Goal: Transaction & Acquisition: Purchase product/service

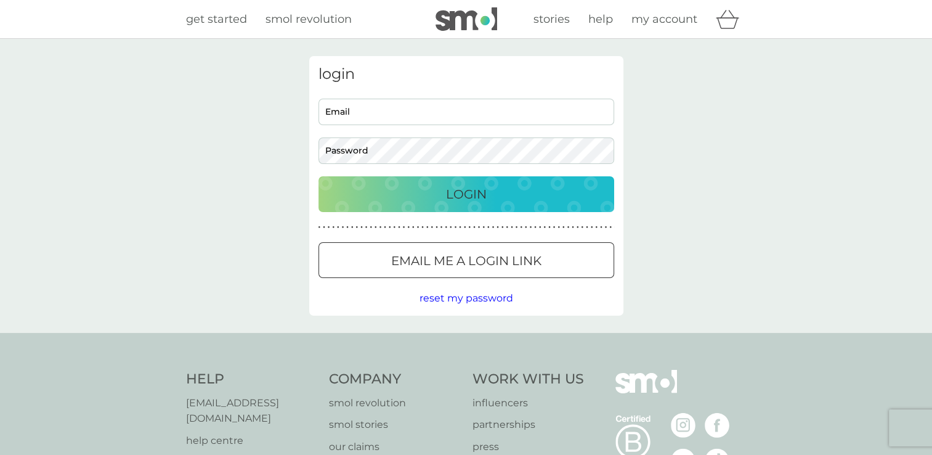
type input "[EMAIL_ADDRESS][DOMAIN_NAME]"
click at [462, 201] on p "Login" at bounding box center [466, 194] width 41 height 20
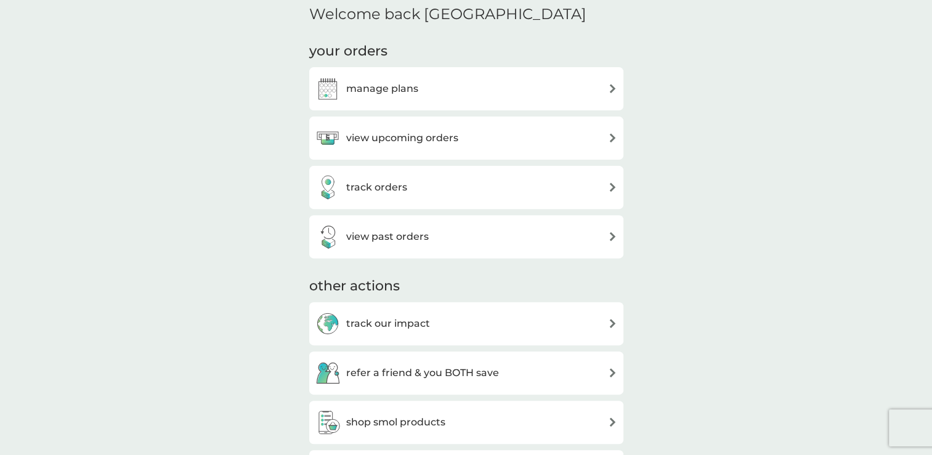
scroll to position [308, 0]
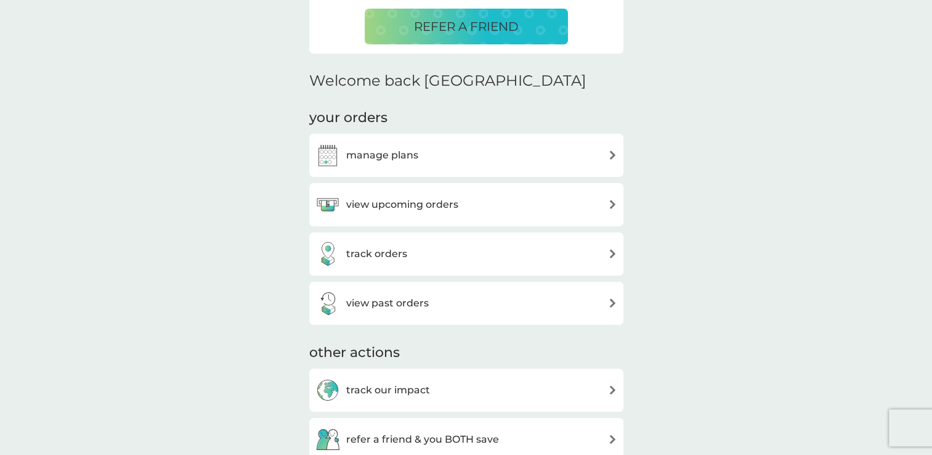
click at [392, 203] on h3 "view upcoming orders" at bounding box center [402, 204] width 112 height 16
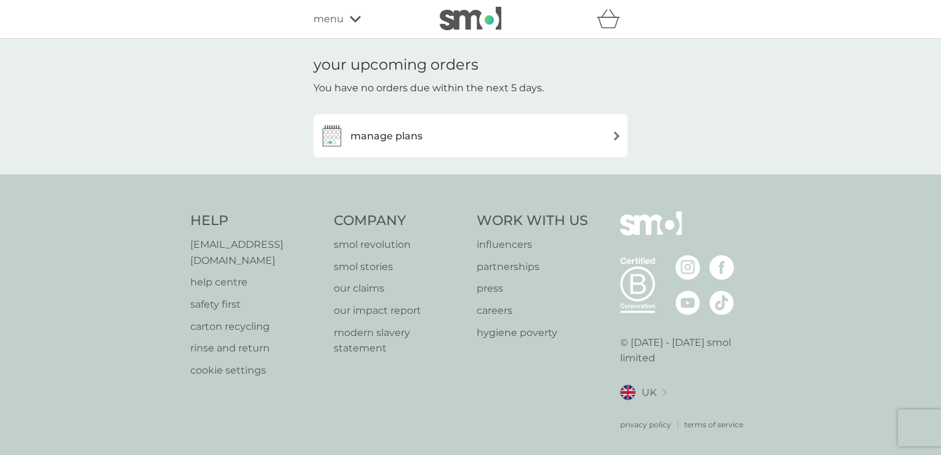
click at [410, 142] on h3 "manage plans" at bounding box center [386, 136] width 72 height 16
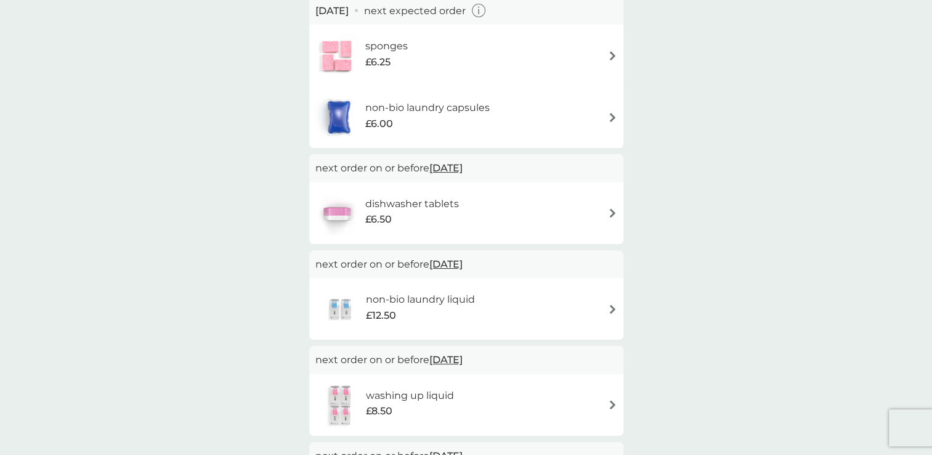
scroll to position [123, 0]
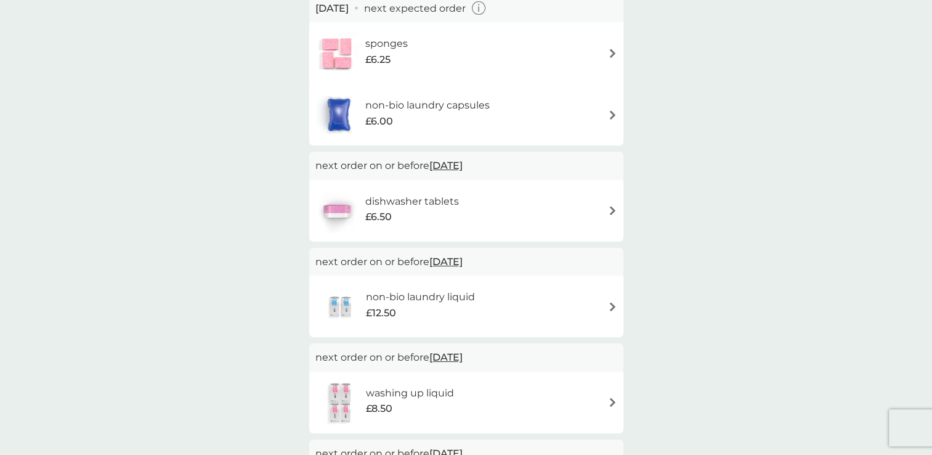
click at [403, 203] on h6 "dishwasher tablets" at bounding box center [412, 201] width 94 height 16
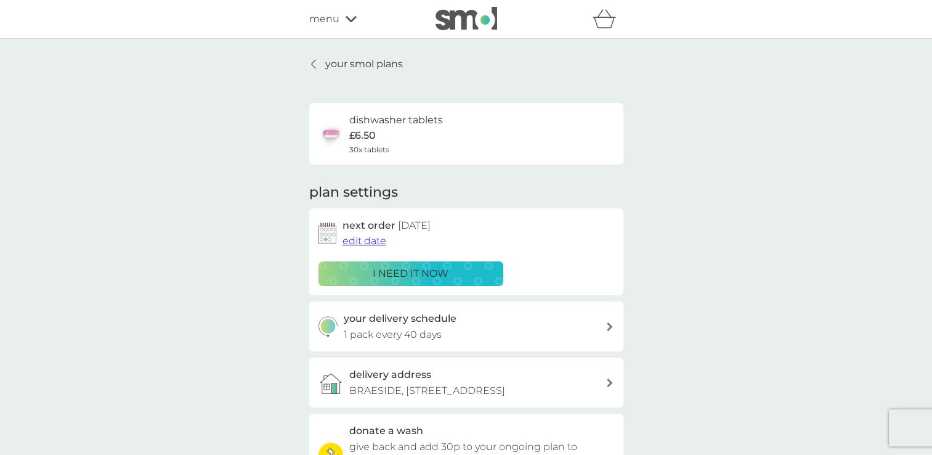
click at [365, 243] on span "edit date" at bounding box center [364, 241] width 44 height 12
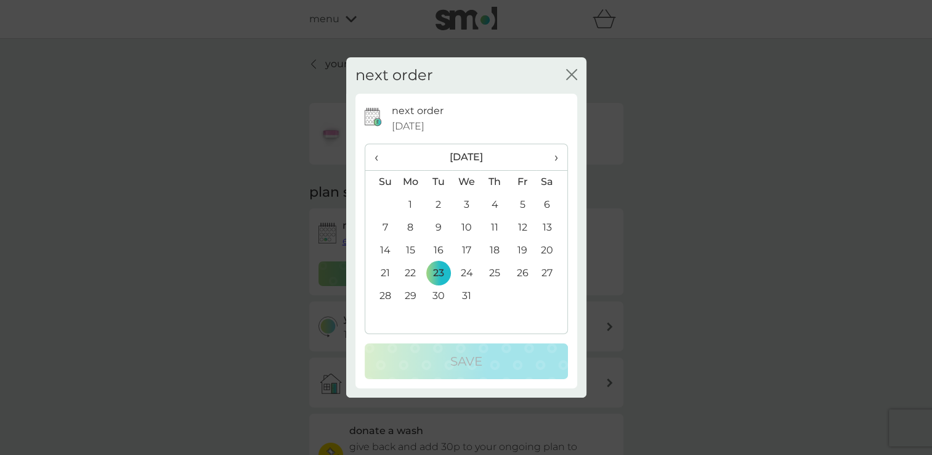
click at [381, 155] on span "‹" at bounding box center [381, 157] width 13 height 26
click at [436, 222] on td "9" at bounding box center [438, 227] width 28 height 23
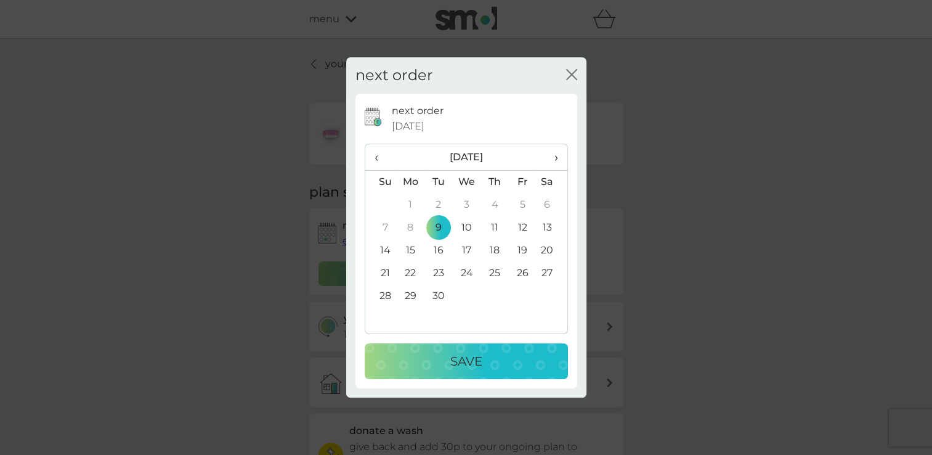
click at [457, 349] on button "Save" at bounding box center [466, 361] width 203 height 36
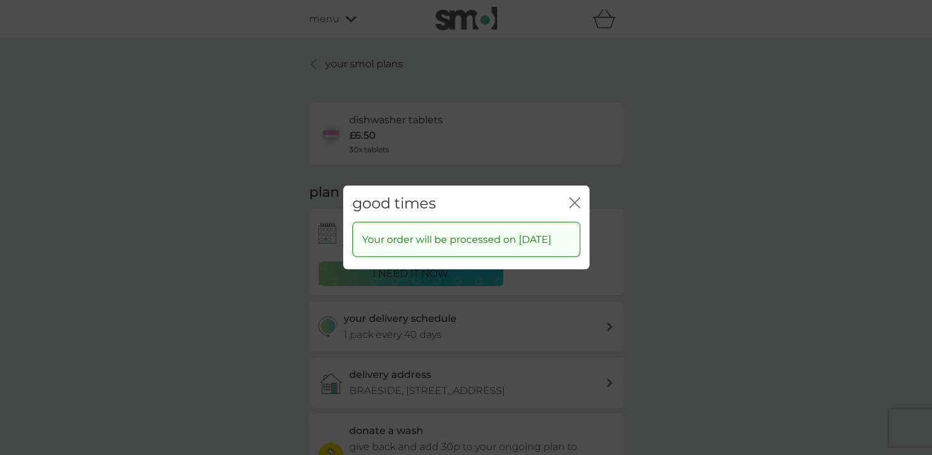
click at [572, 198] on icon "close" at bounding box center [572, 203] width 5 height 10
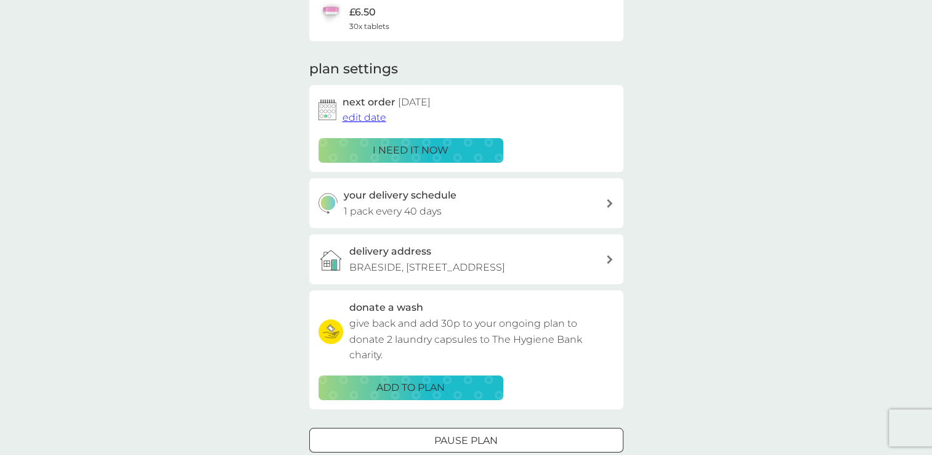
scroll to position [185, 0]
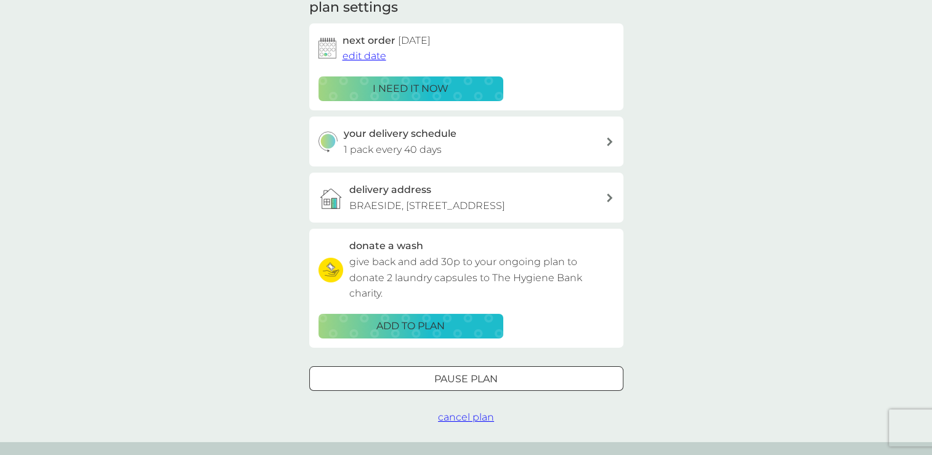
click at [418, 144] on p "1 pack every 40 days" at bounding box center [393, 150] width 98 height 16
select select "42"
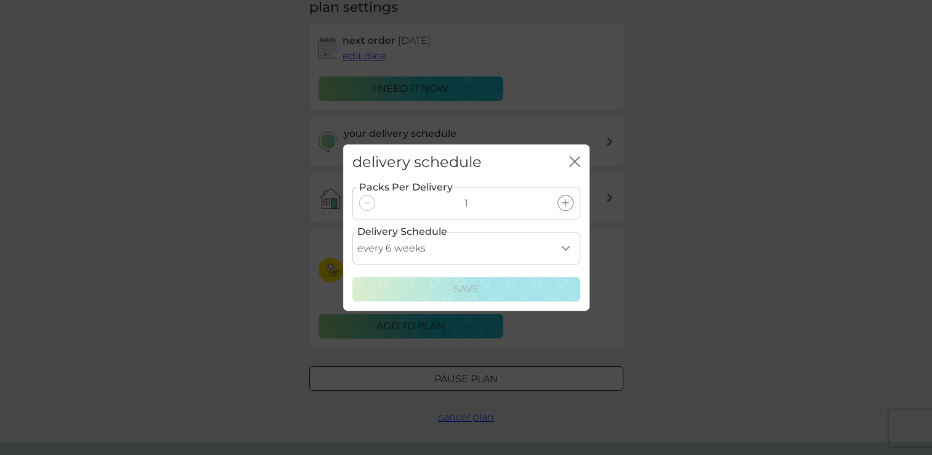
click at [562, 205] on icon at bounding box center [565, 202] width 7 height 7
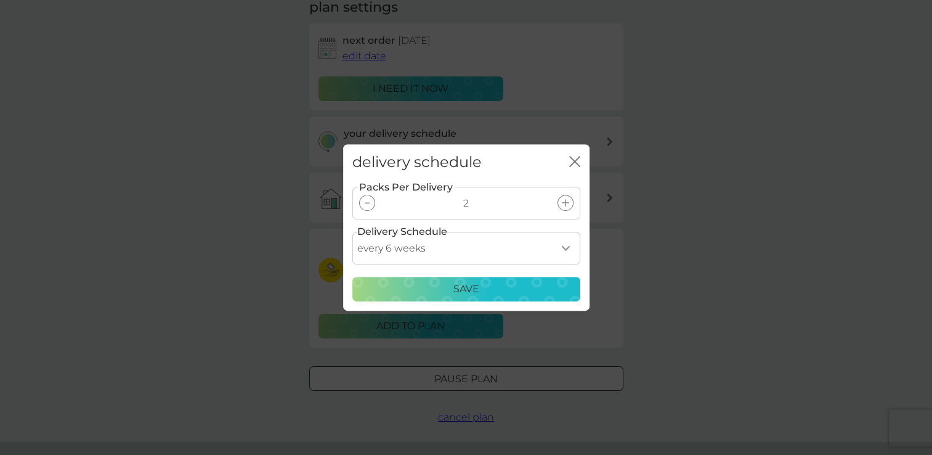
click at [506, 294] on div "Save" at bounding box center [466, 289] width 212 height 16
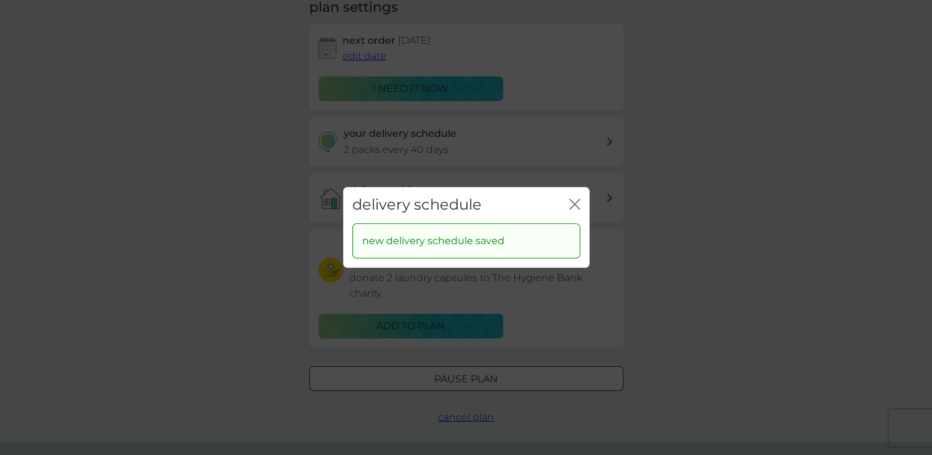
scroll to position [0, 0]
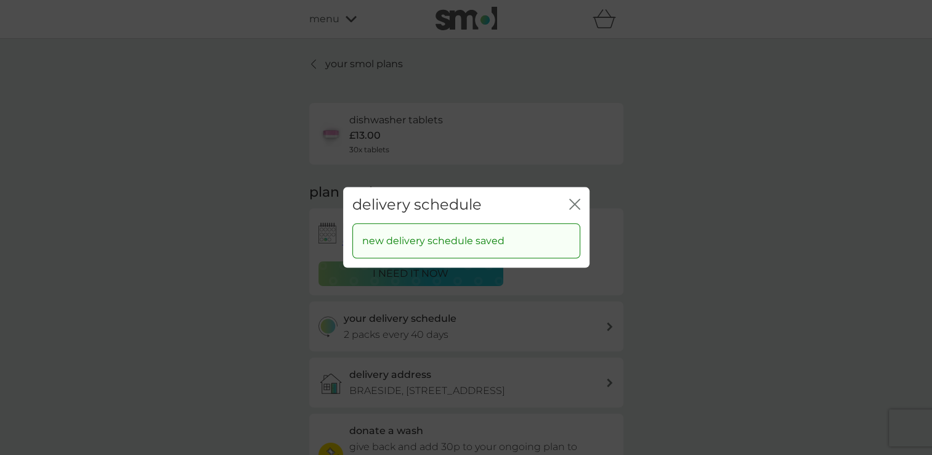
click at [577, 203] on icon "close" at bounding box center [574, 203] width 11 height 11
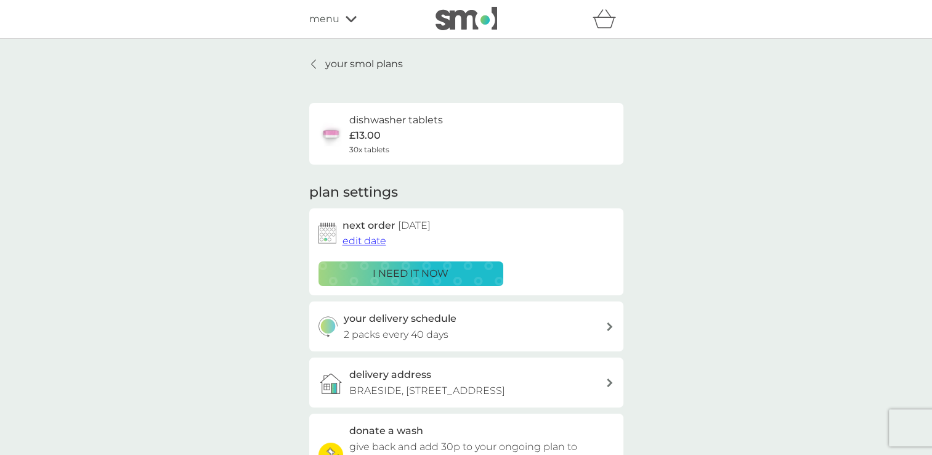
click at [363, 67] on p "your smol plans" at bounding box center [364, 64] width 78 height 16
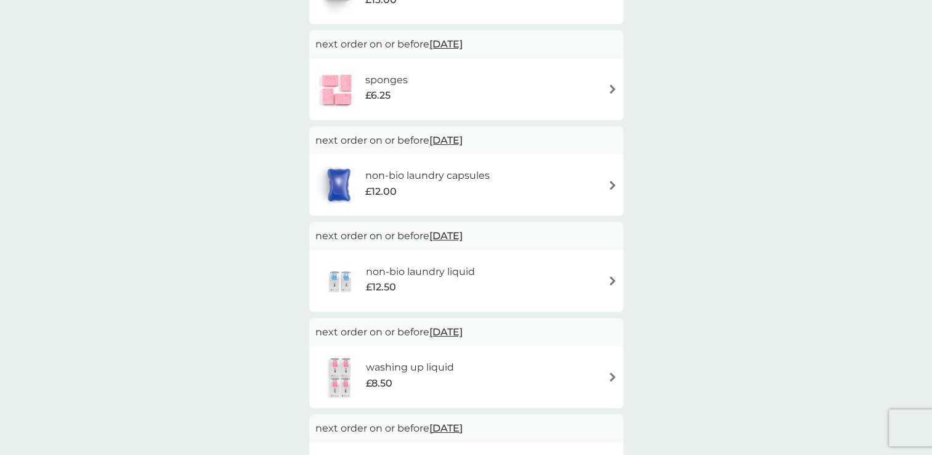
scroll to position [185, 0]
click at [452, 139] on span "[DATE]" at bounding box center [445, 138] width 33 height 24
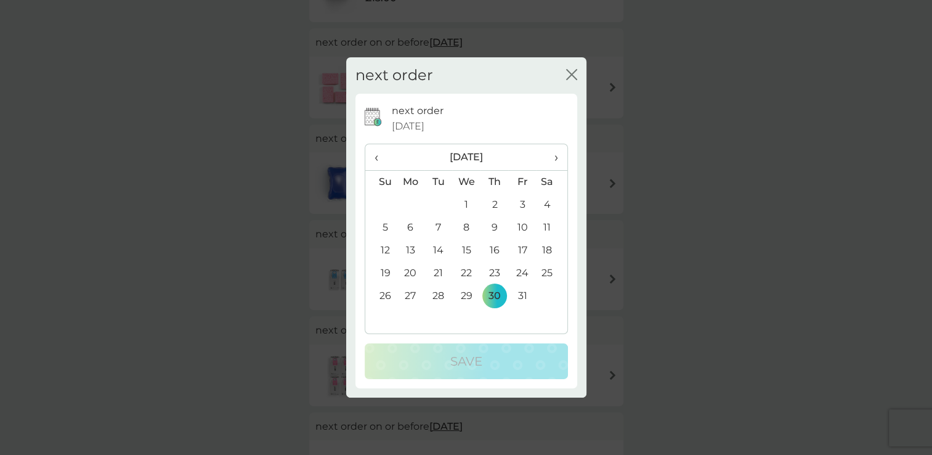
click at [386, 159] on span "‹" at bounding box center [381, 157] width 13 height 26
click at [441, 230] on td "9" at bounding box center [438, 227] width 28 height 23
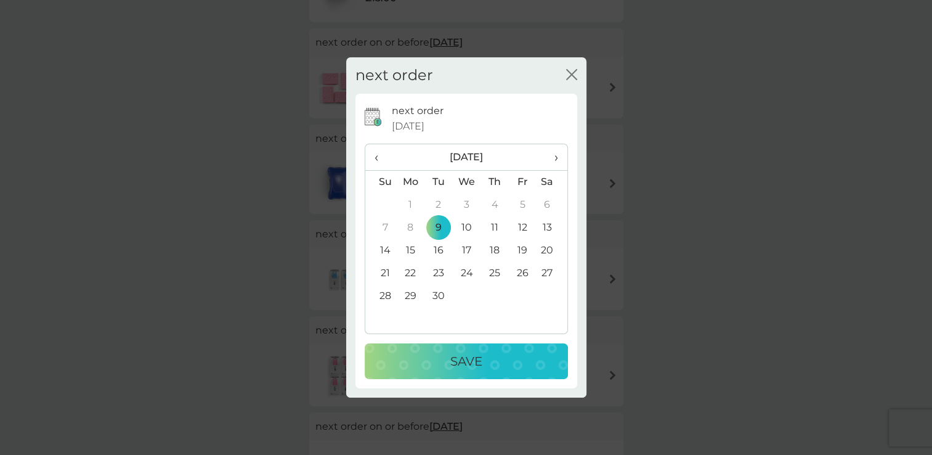
click at [495, 366] on div "Save" at bounding box center [466, 361] width 179 height 20
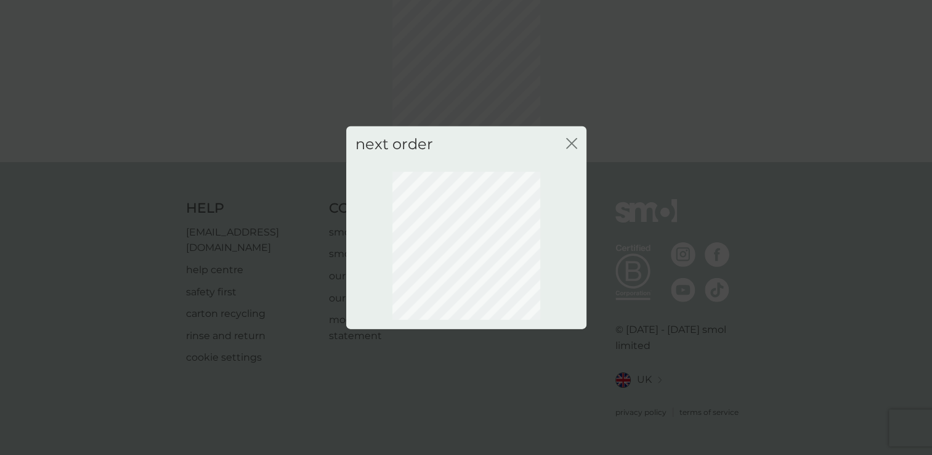
scroll to position [62, 0]
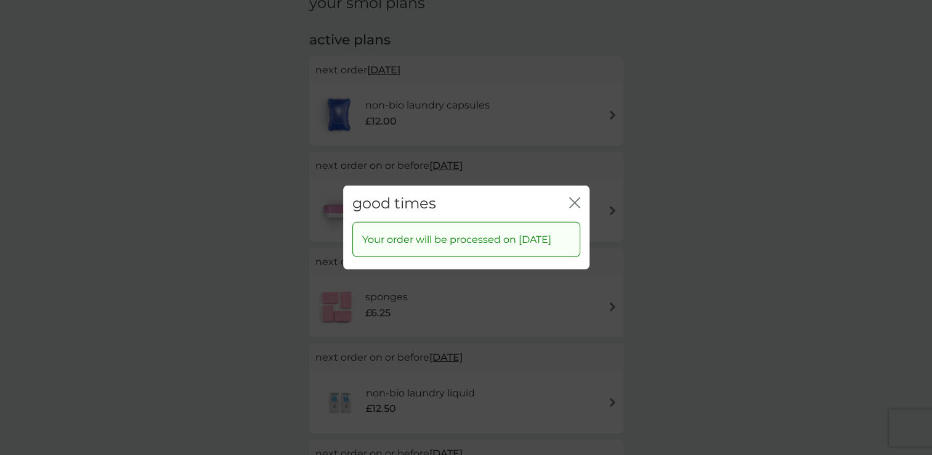
click at [577, 197] on icon "close" at bounding box center [574, 202] width 11 height 11
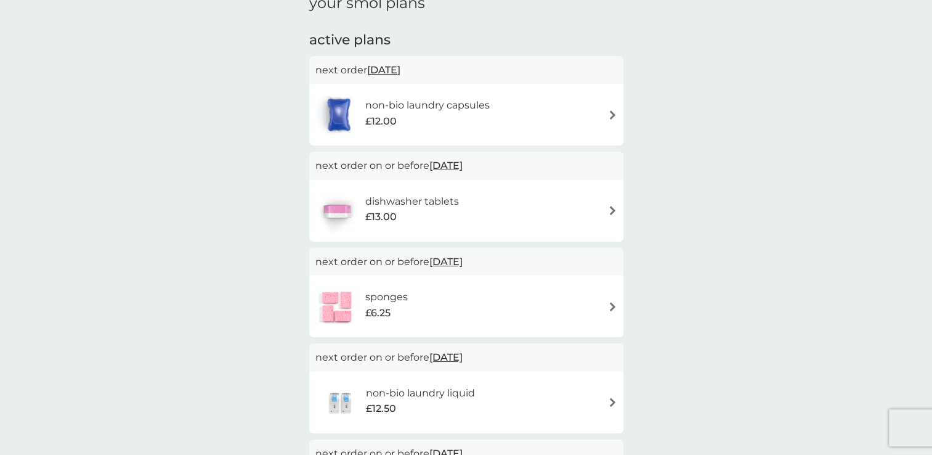
click at [344, 107] on img at bounding box center [338, 114] width 47 height 43
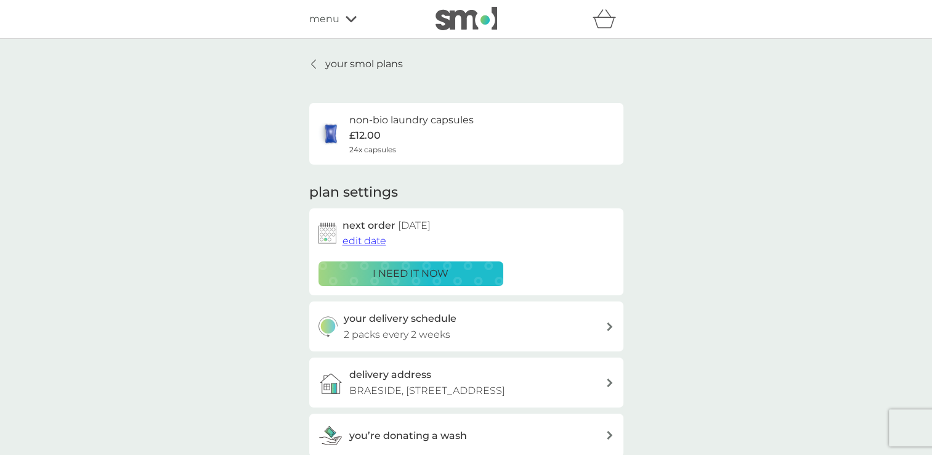
click at [339, 62] on p "your smol plans" at bounding box center [364, 64] width 78 height 16
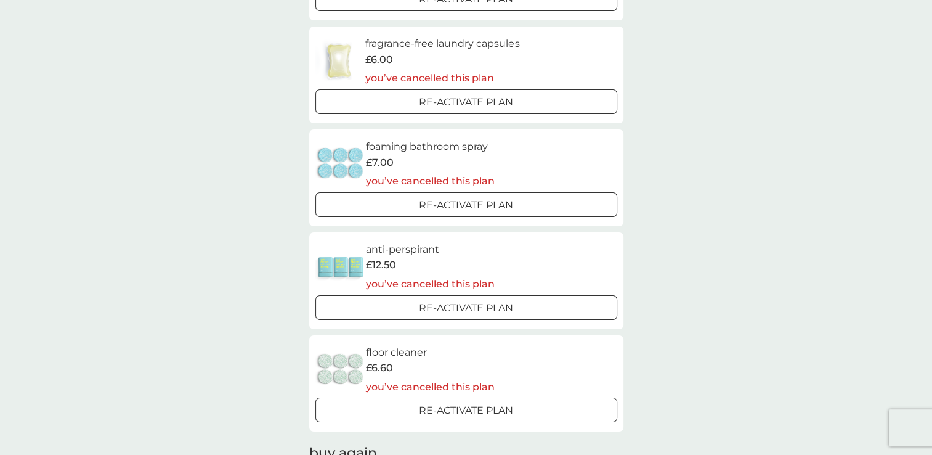
scroll to position [1109, 0]
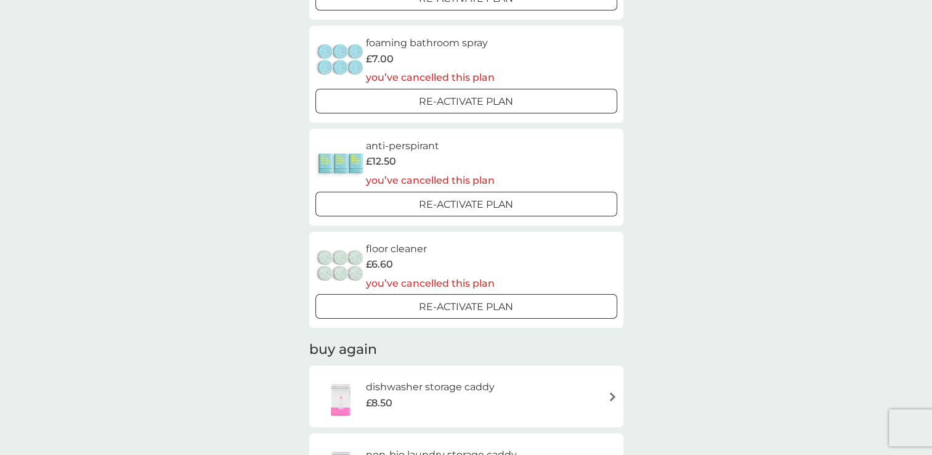
click at [335, 155] on img at bounding box center [340, 163] width 51 height 43
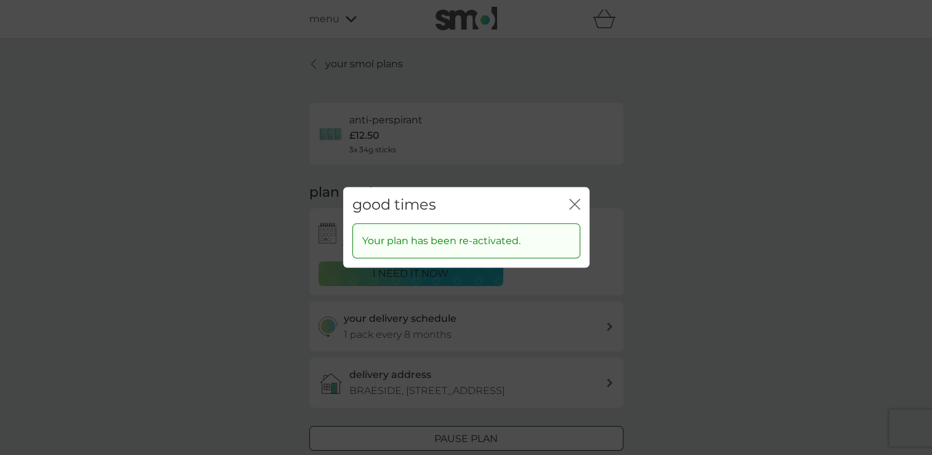
click at [574, 201] on icon "close" at bounding box center [574, 203] width 11 height 11
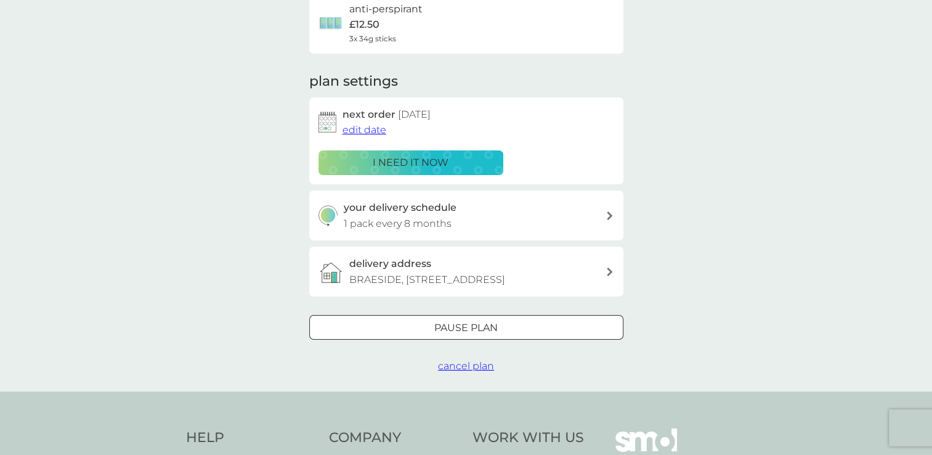
scroll to position [185, 0]
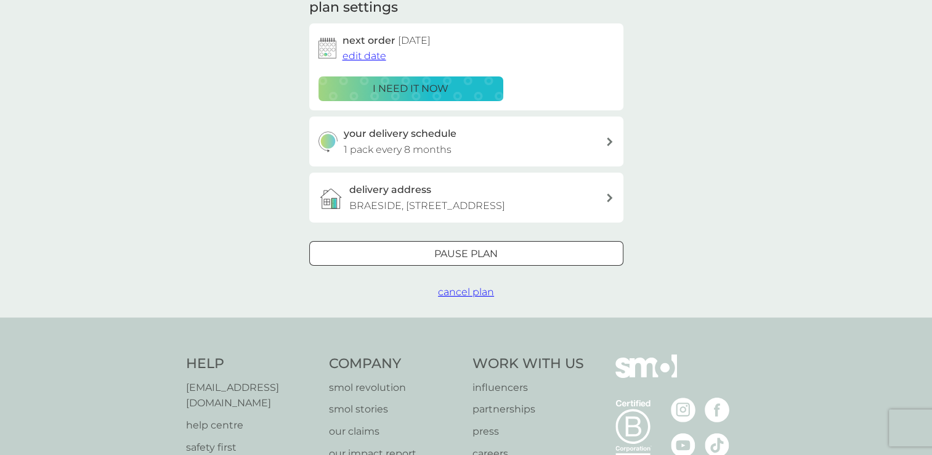
click at [471, 261] on div at bounding box center [466, 254] width 44 height 13
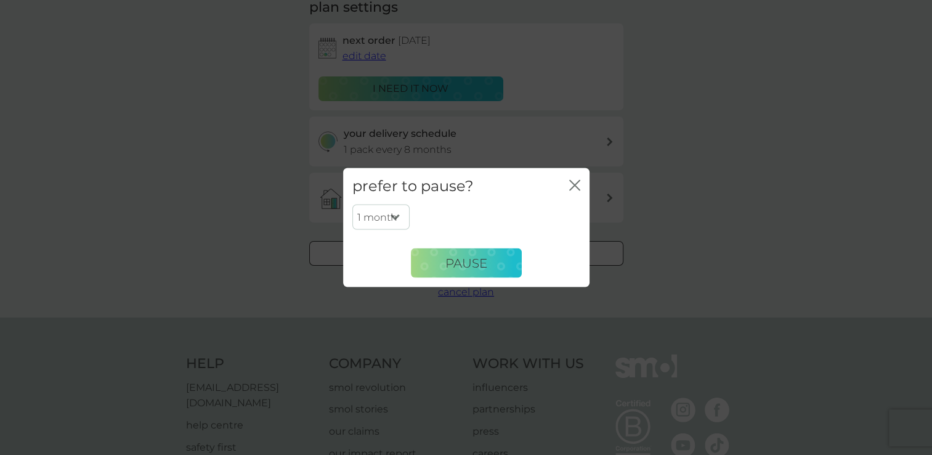
click at [390, 222] on select "1 month 2 months 3 months 4 months 5 months 6 months" at bounding box center [380, 217] width 57 height 26
select select "2"
click at [352, 204] on select "1 month 2 months 3 months 4 months 5 months 6 months" at bounding box center [380, 217] width 57 height 26
click at [448, 262] on span "Pause" at bounding box center [466, 262] width 42 height 15
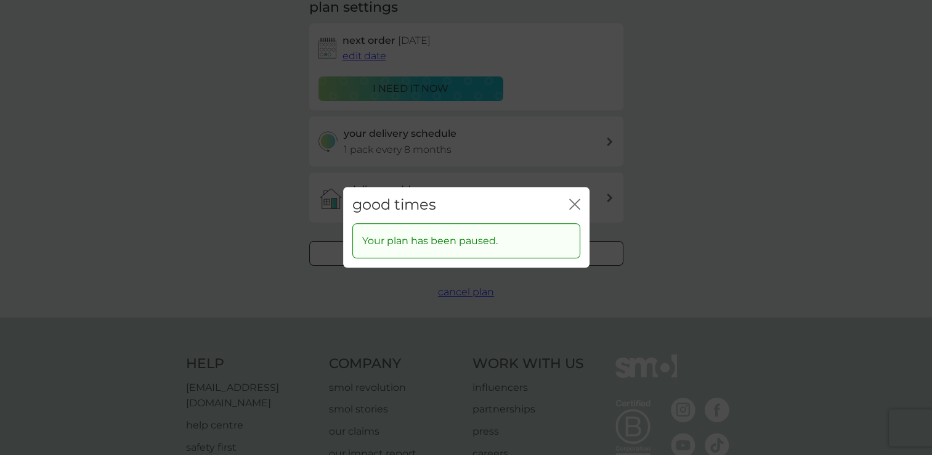
scroll to position [62, 0]
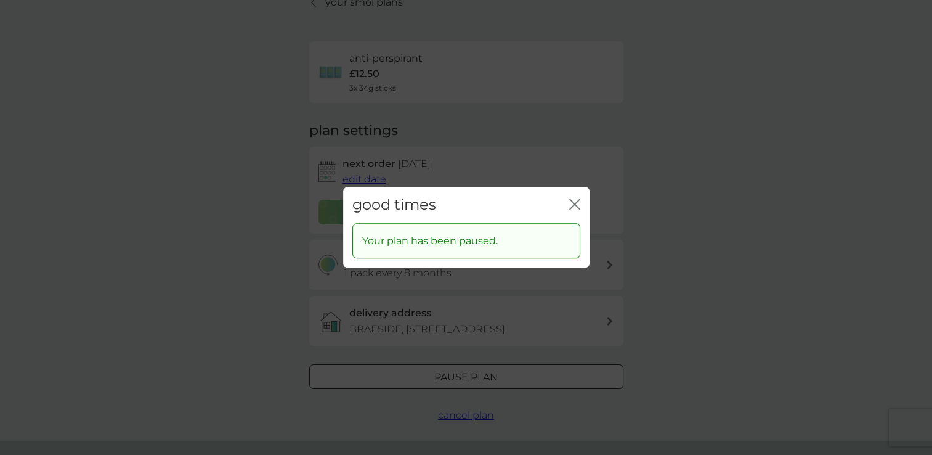
click at [569, 203] on icon "close" at bounding box center [574, 203] width 11 height 11
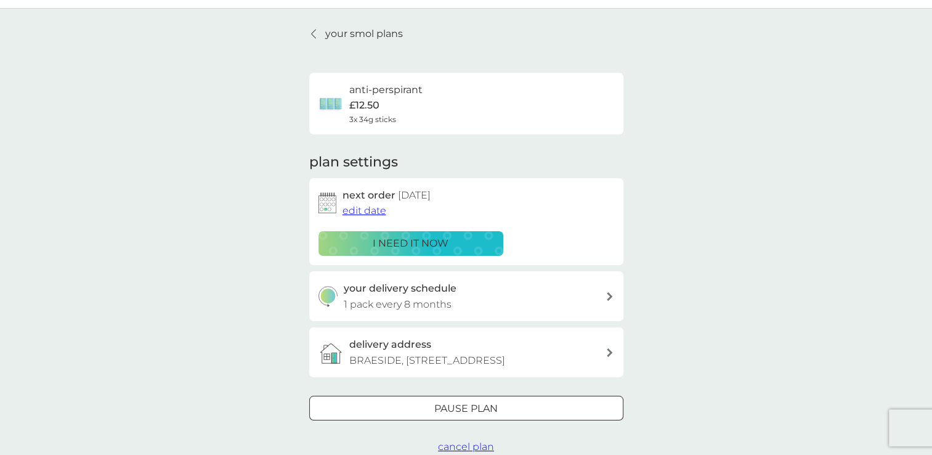
scroll to position [0, 0]
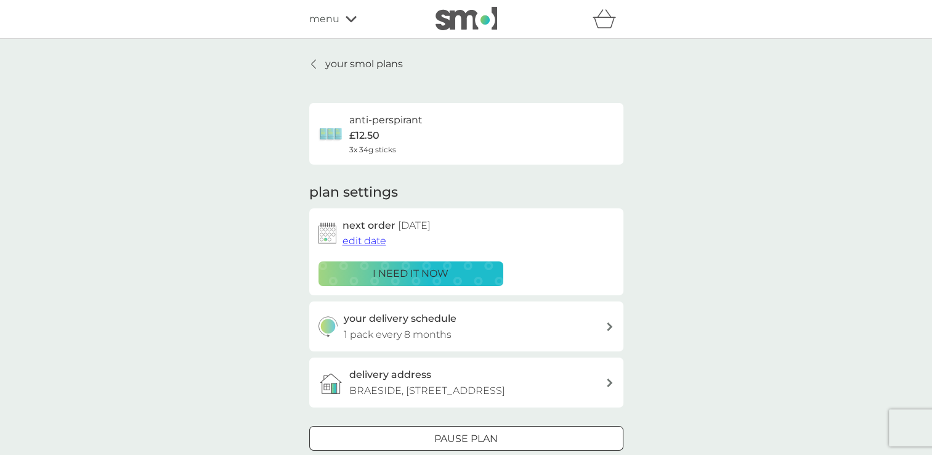
click at [328, 19] on span "menu" at bounding box center [324, 19] width 30 height 16
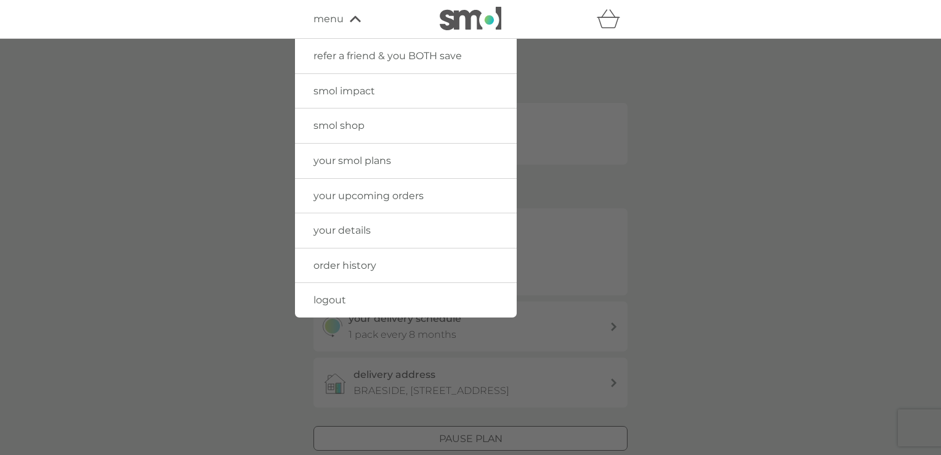
click at [352, 121] on span "smol shop" at bounding box center [339, 126] width 51 height 12
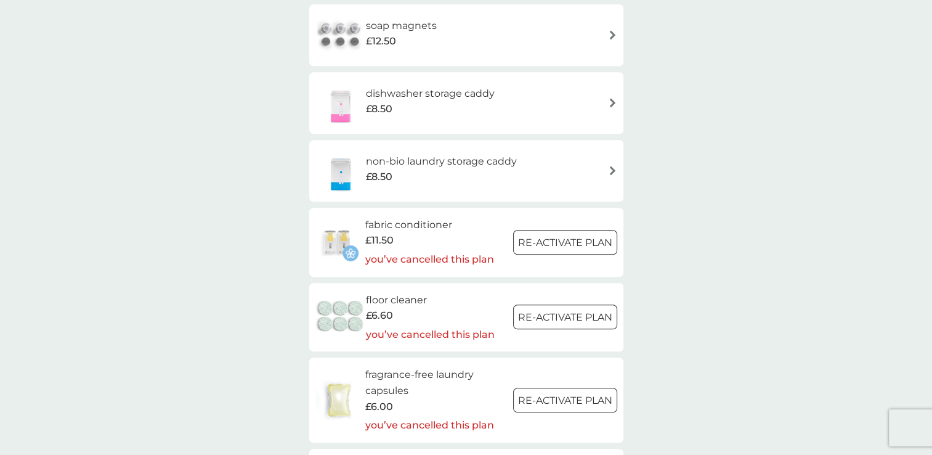
scroll to position [924, 0]
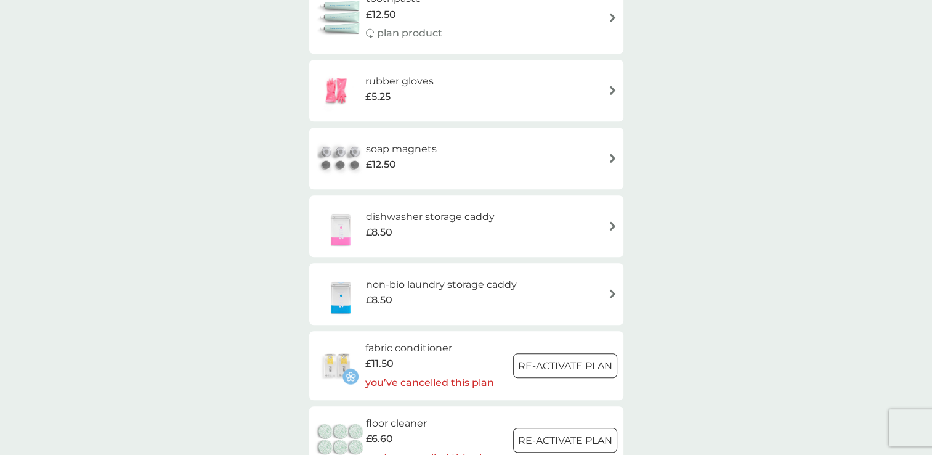
click at [341, 221] on img at bounding box center [340, 226] width 51 height 43
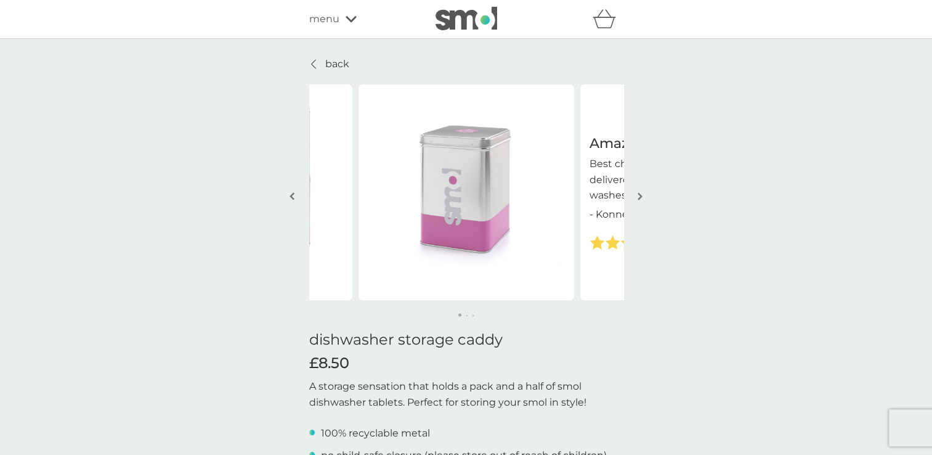
scroll to position [308, 0]
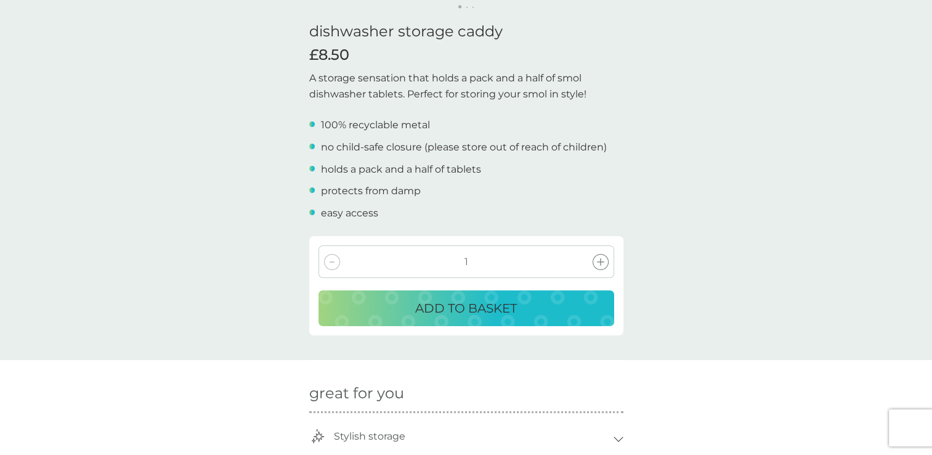
click at [487, 308] on p "ADD TO BASKET" at bounding box center [466, 308] width 102 height 20
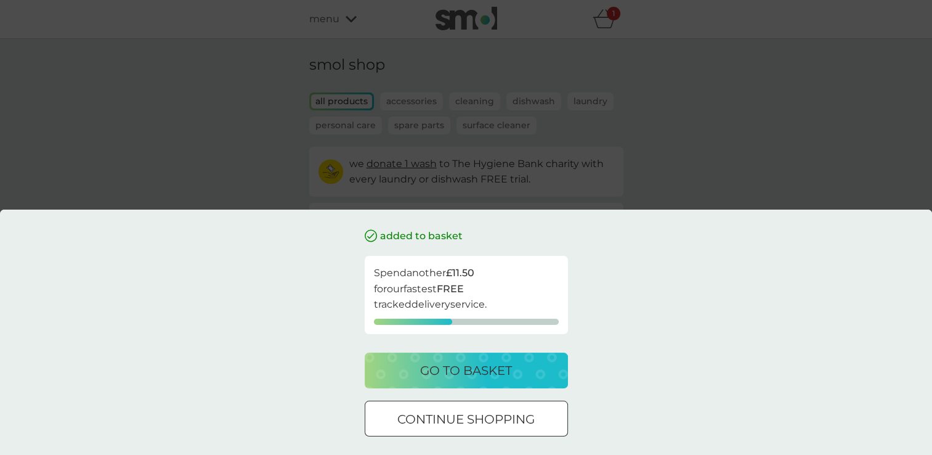
click at [482, 421] on div at bounding box center [466, 419] width 44 height 13
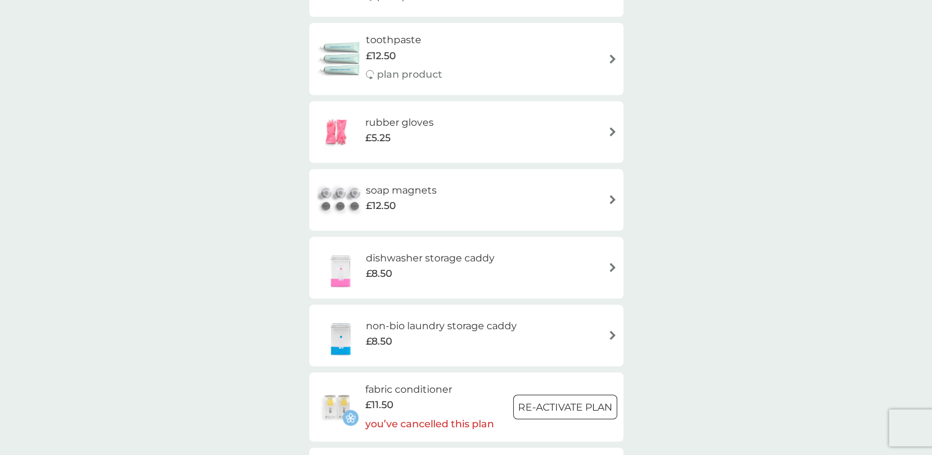
scroll to position [1047, 0]
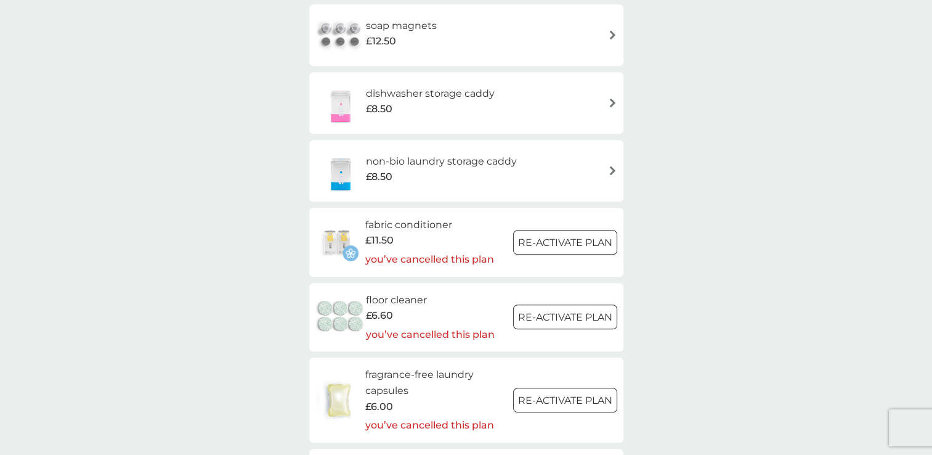
click at [392, 161] on h6 "non-bio laundry storage caddy" at bounding box center [441, 161] width 151 height 16
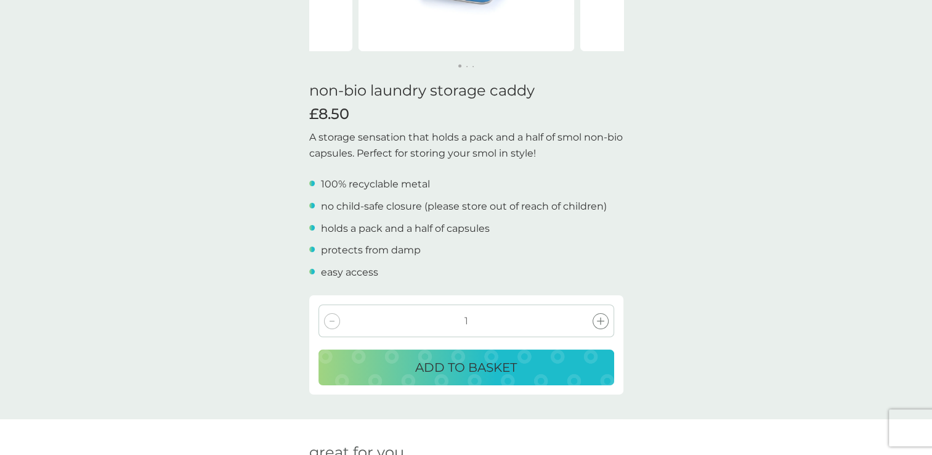
scroll to position [308, 0]
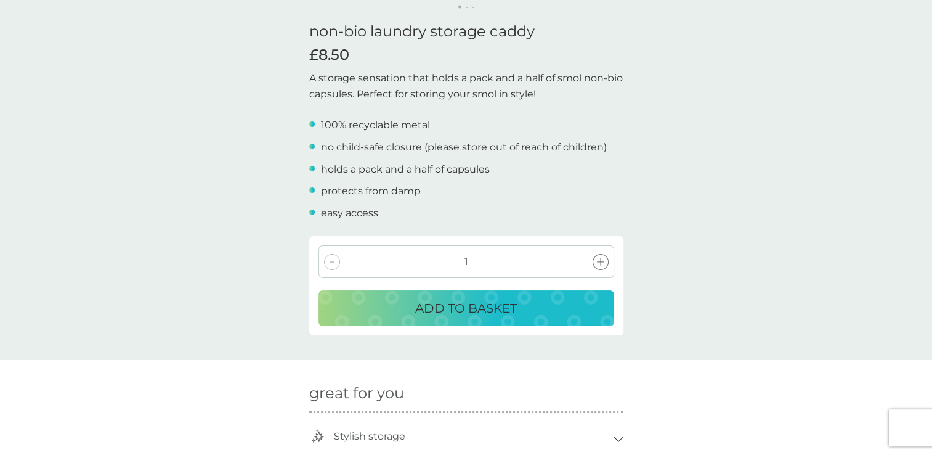
click at [451, 318] on button "ADD TO BASKET" at bounding box center [466, 308] width 296 height 36
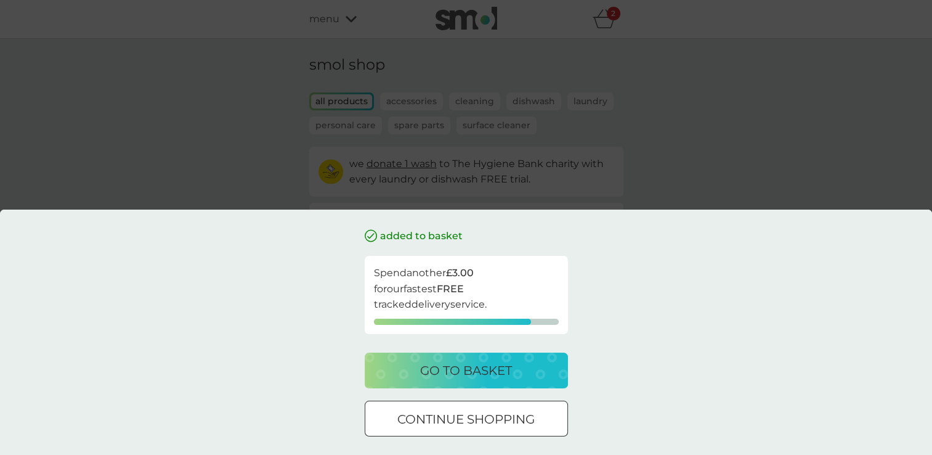
click at [483, 423] on div at bounding box center [466, 419] width 44 height 13
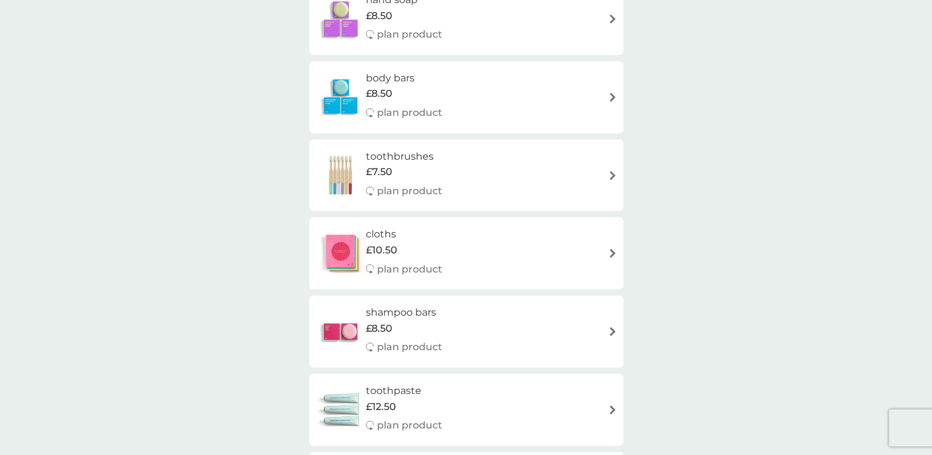
scroll to position [431, 0]
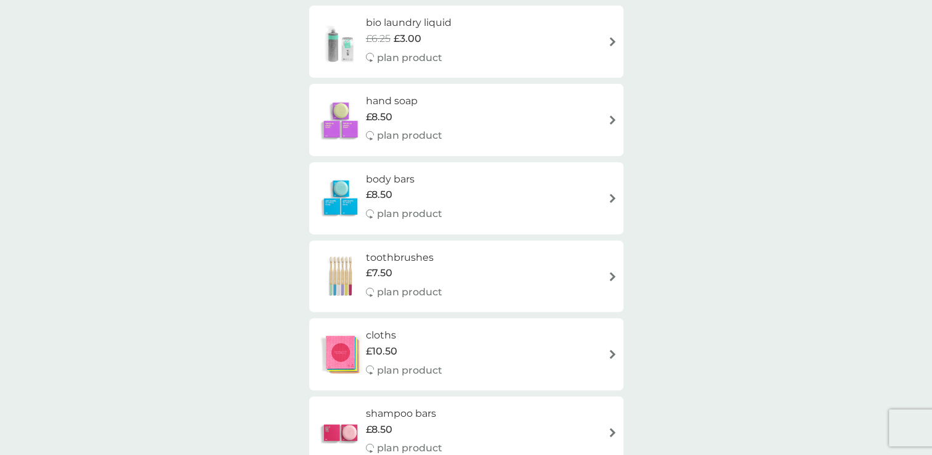
click at [342, 193] on img at bounding box center [340, 197] width 51 height 43
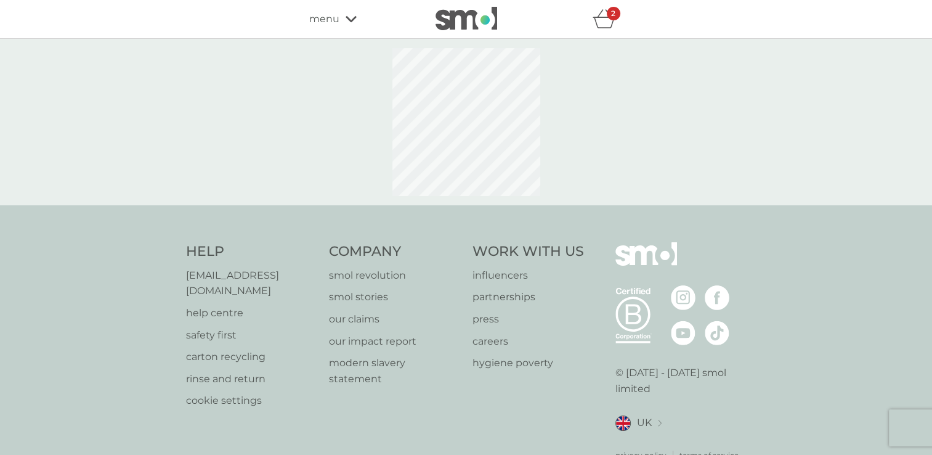
select select "91"
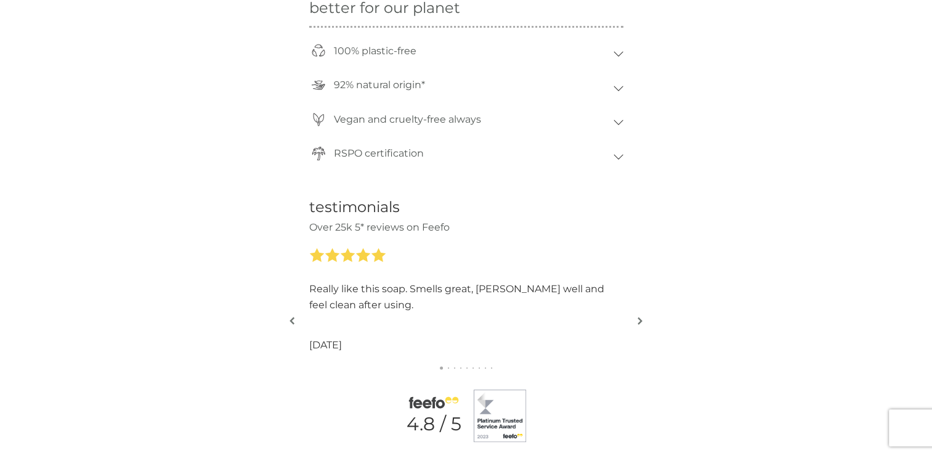
scroll to position [1170, 0]
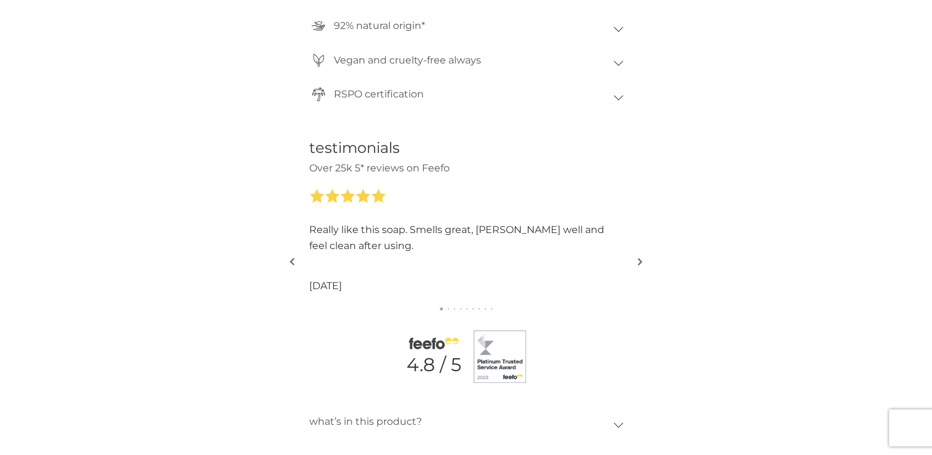
click at [639, 261] on img "button" at bounding box center [640, 261] width 5 height 9
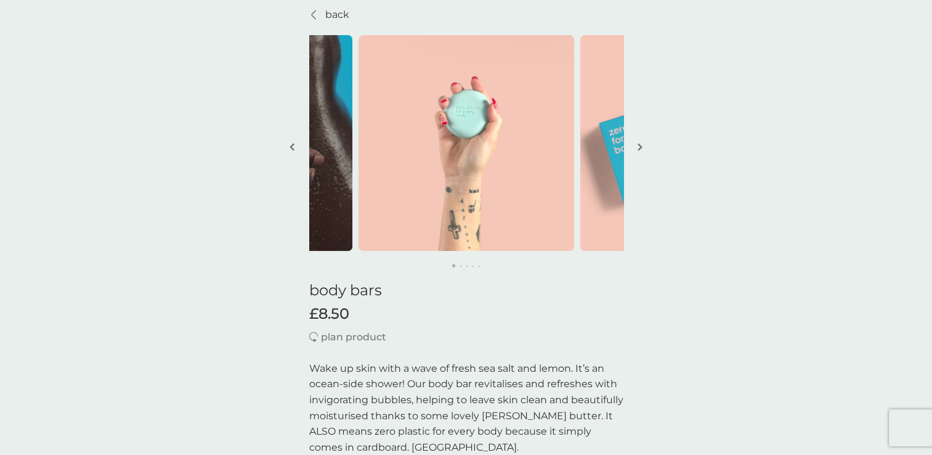
scroll to position [0, 0]
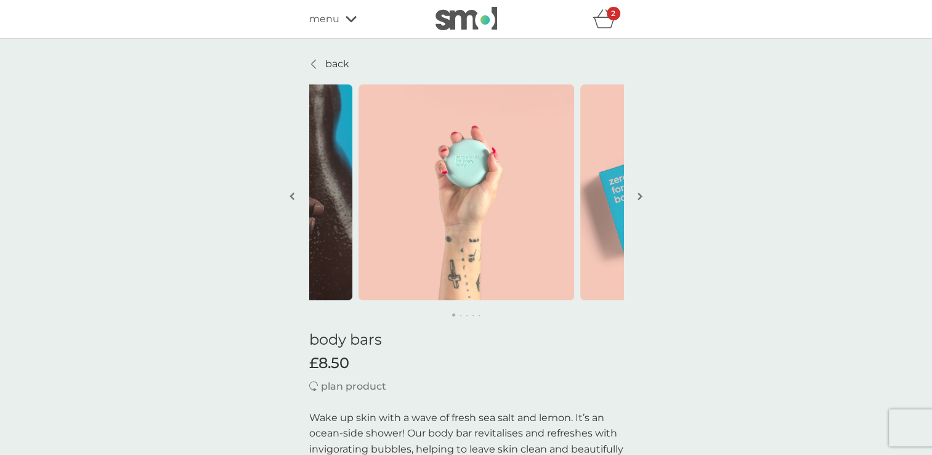
click at [602, 18] on icon "basket" at bounding box center [603, 22] width 21 height 11
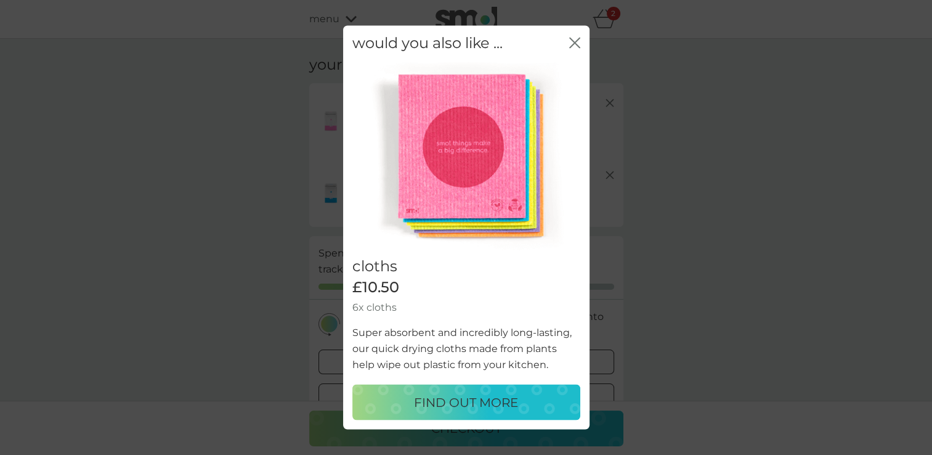
click at [577, 42] on icon "close" at bounding box center [574, 42] width 11 height 11
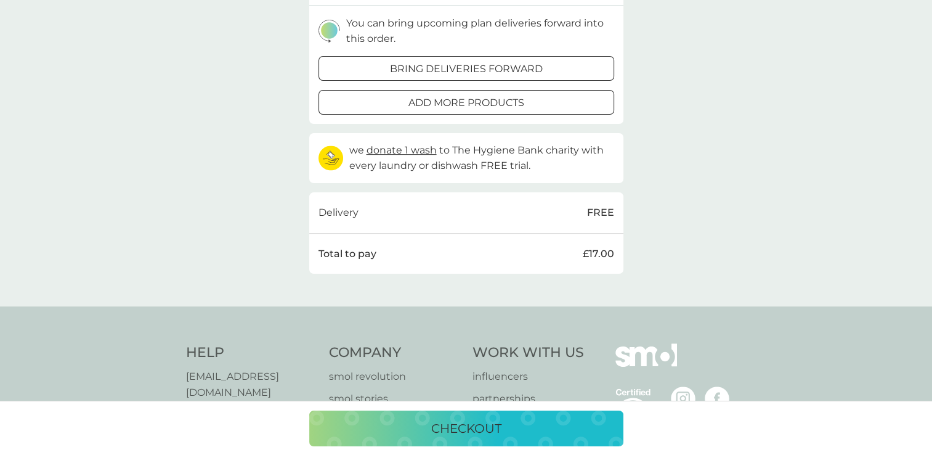
scroll to position [308, 0]
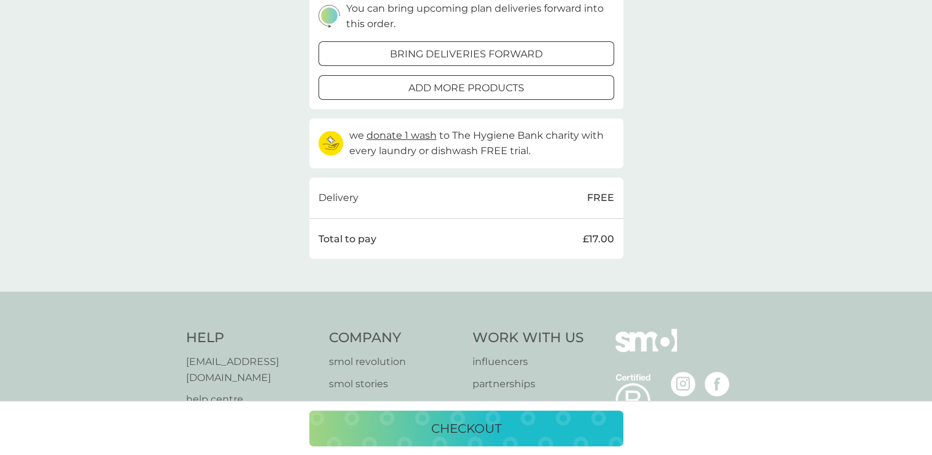
click at [474, 87] on div at bounding box center [466, 87] width 44 height 13
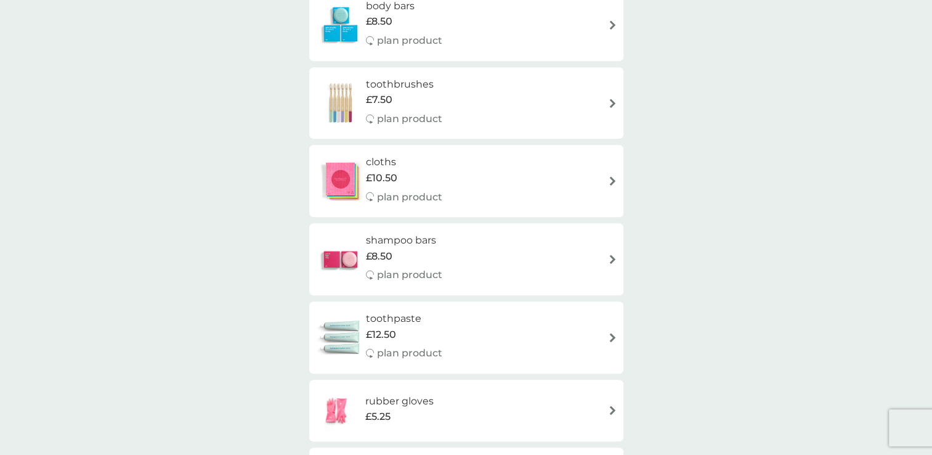
scroll to position [739, 0]
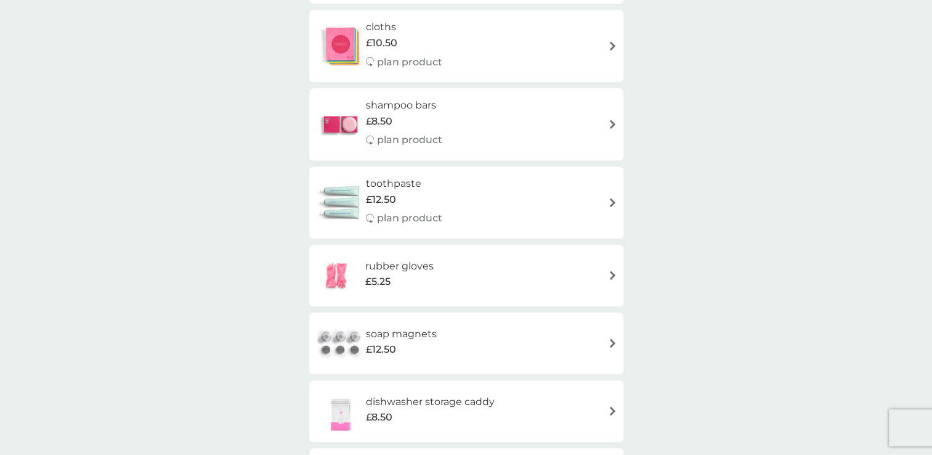
click at [346, 129] on img at bounding box center [340, 124] width 51 height 43
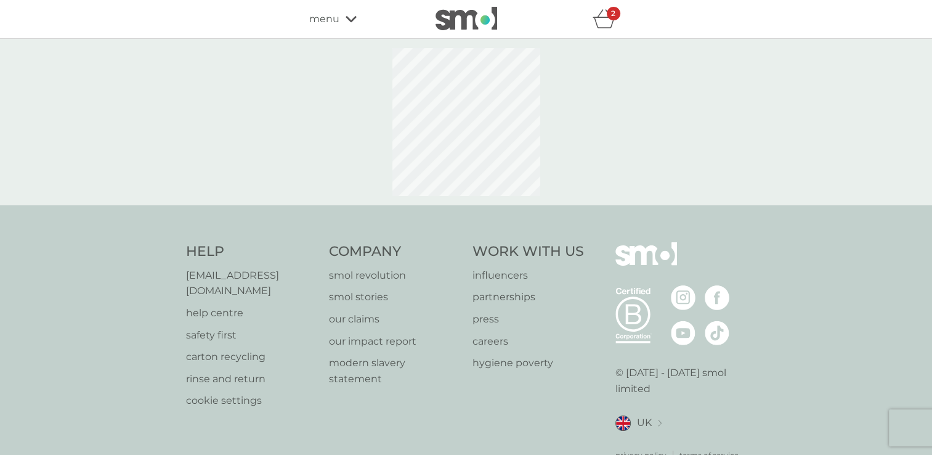
select select "63"
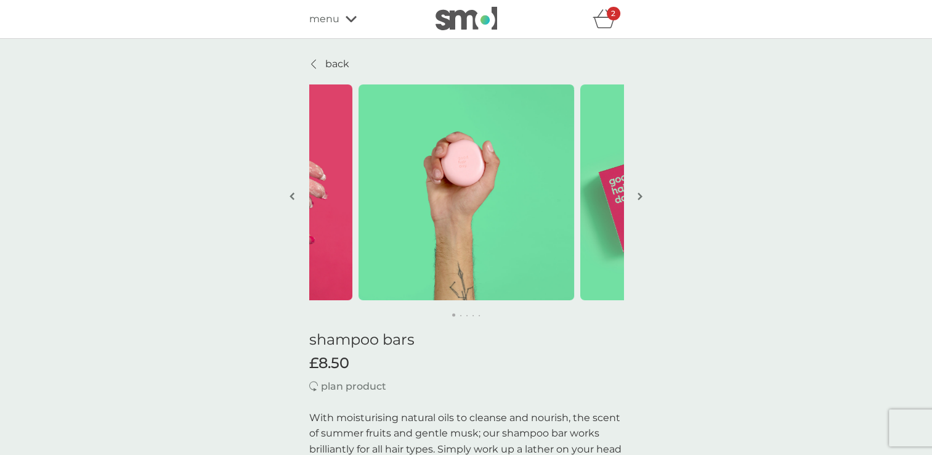
click at [331, 60] on p "back" at bounding box center [337, 64] width 24 height 16
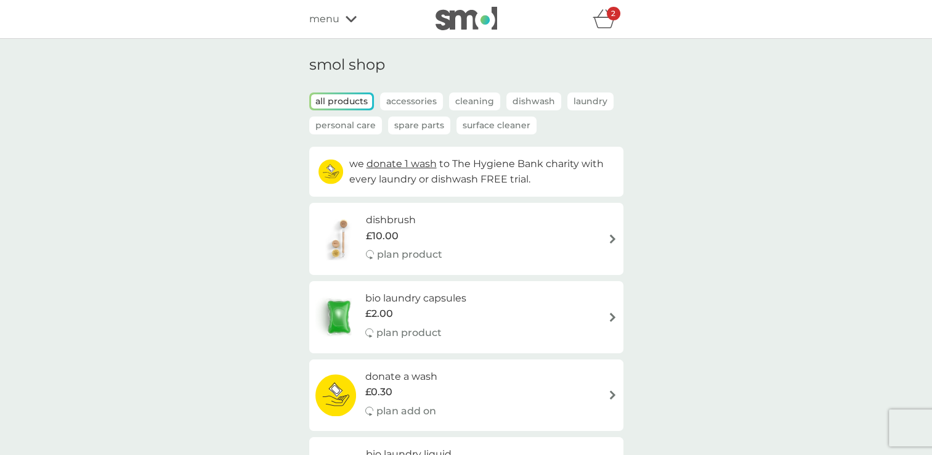
scroll to position [370, 0]
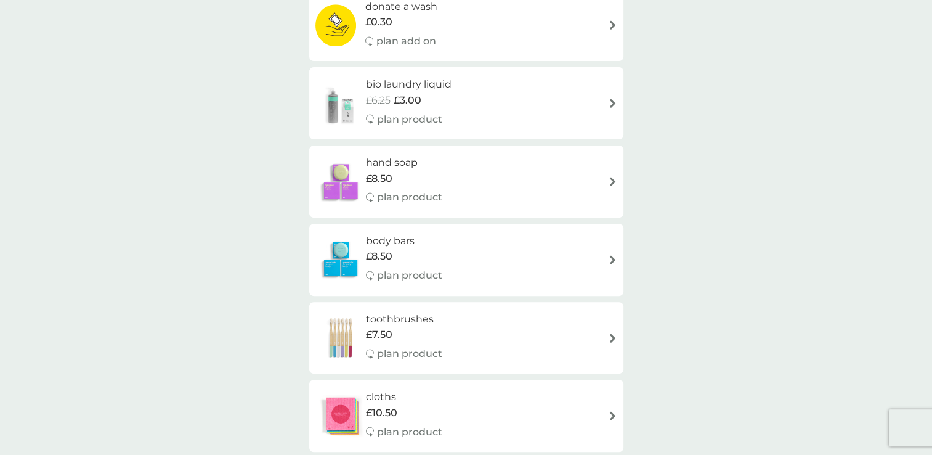
click at [395, 237] on h6 "body bars" at bounding box center [404, 241] width 76 height 16
select select "91"
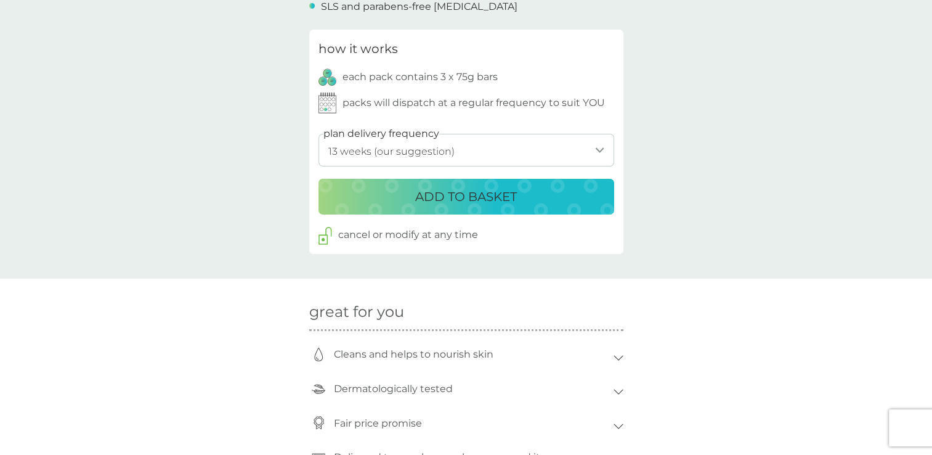
scroll to position [616, 0]
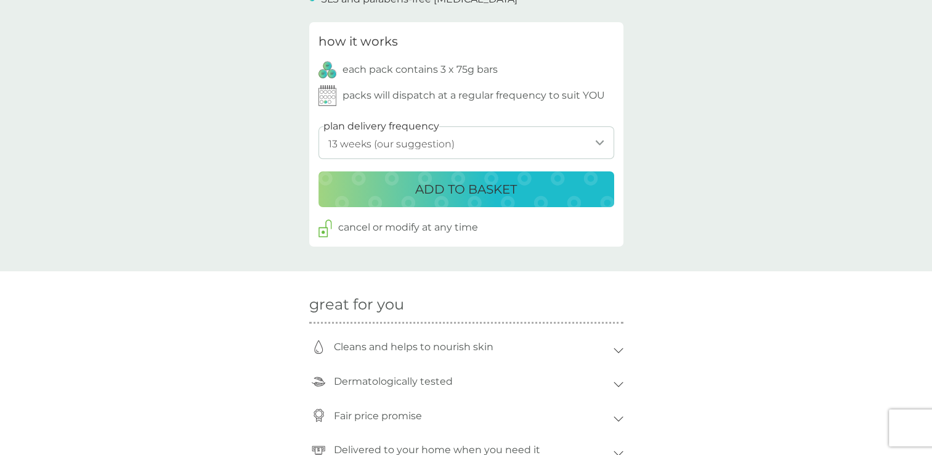
click at [440, 186] on p "ADD TO BASKET" at bounding box center [466, 189] width 102 height 20
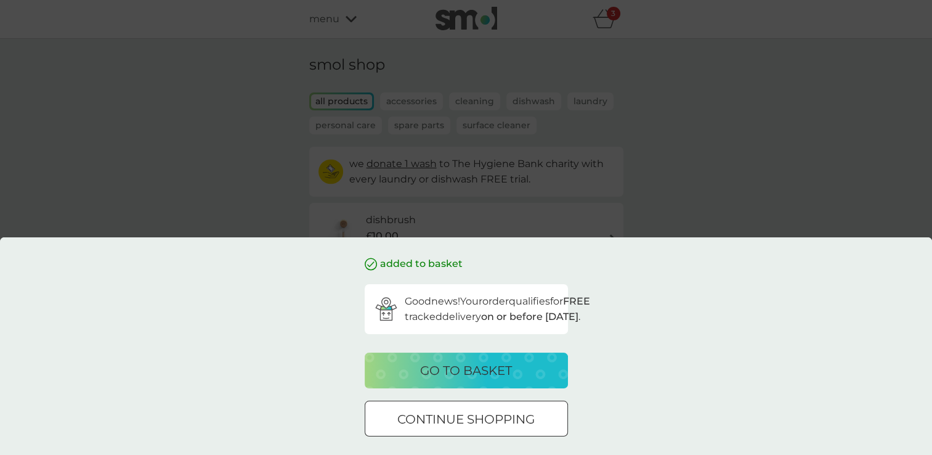
click at [453, 420] on div at bounding box center [466, 419] width 44 height 13
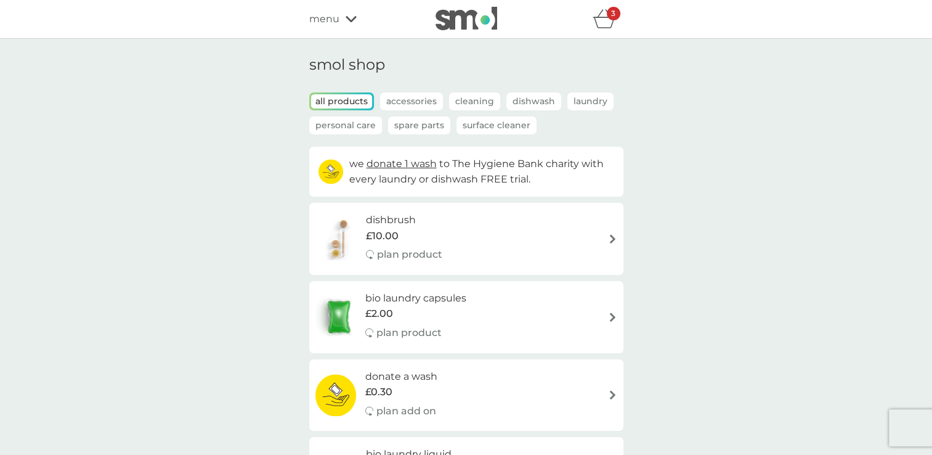
click at [611, 14] on p "3" at bounding box center [613, 14] width 4 height 0
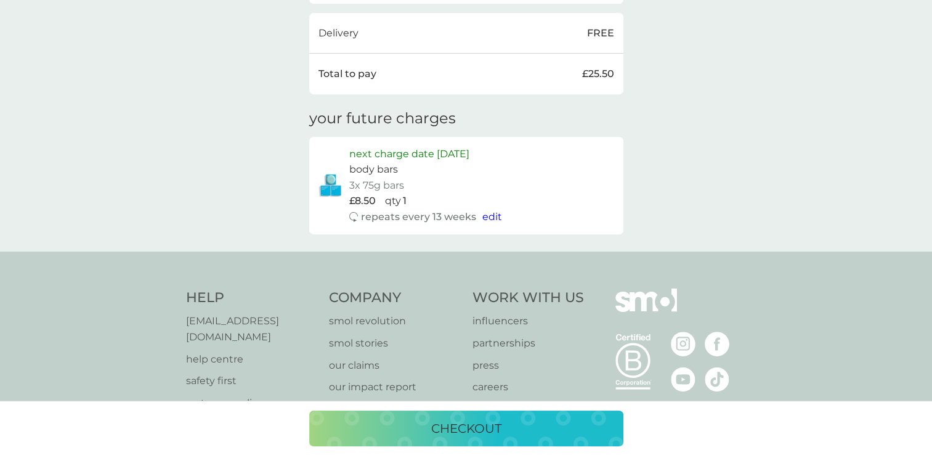
scroll to position [554, 0]
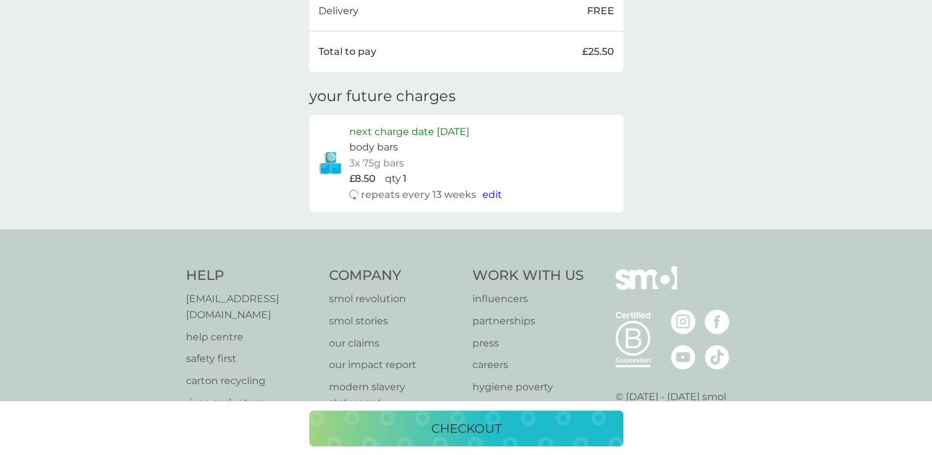
click at [533, 428] on div "checkout" at bounding box center [467, 428] width 290 height 20
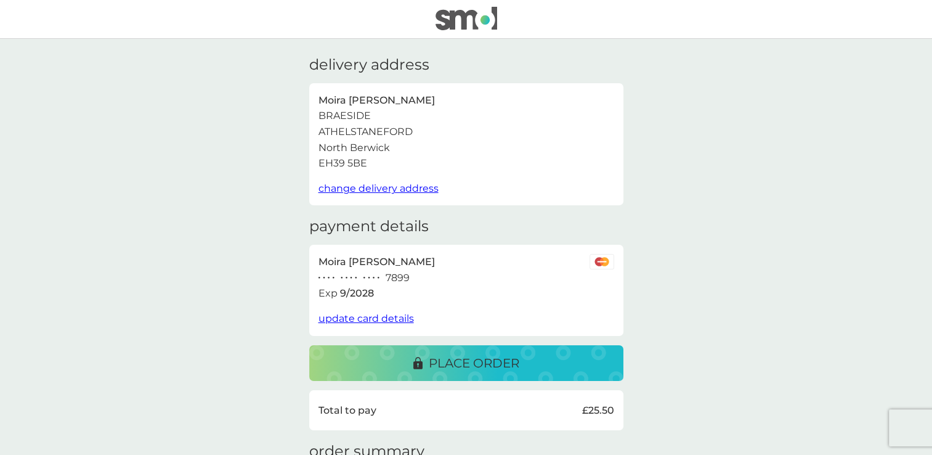
click at [471, 362] on p "place order" at bounding box center [474, 363] width 91 height 20
